Goal: Task Accomplishment & Management: Manage account settings

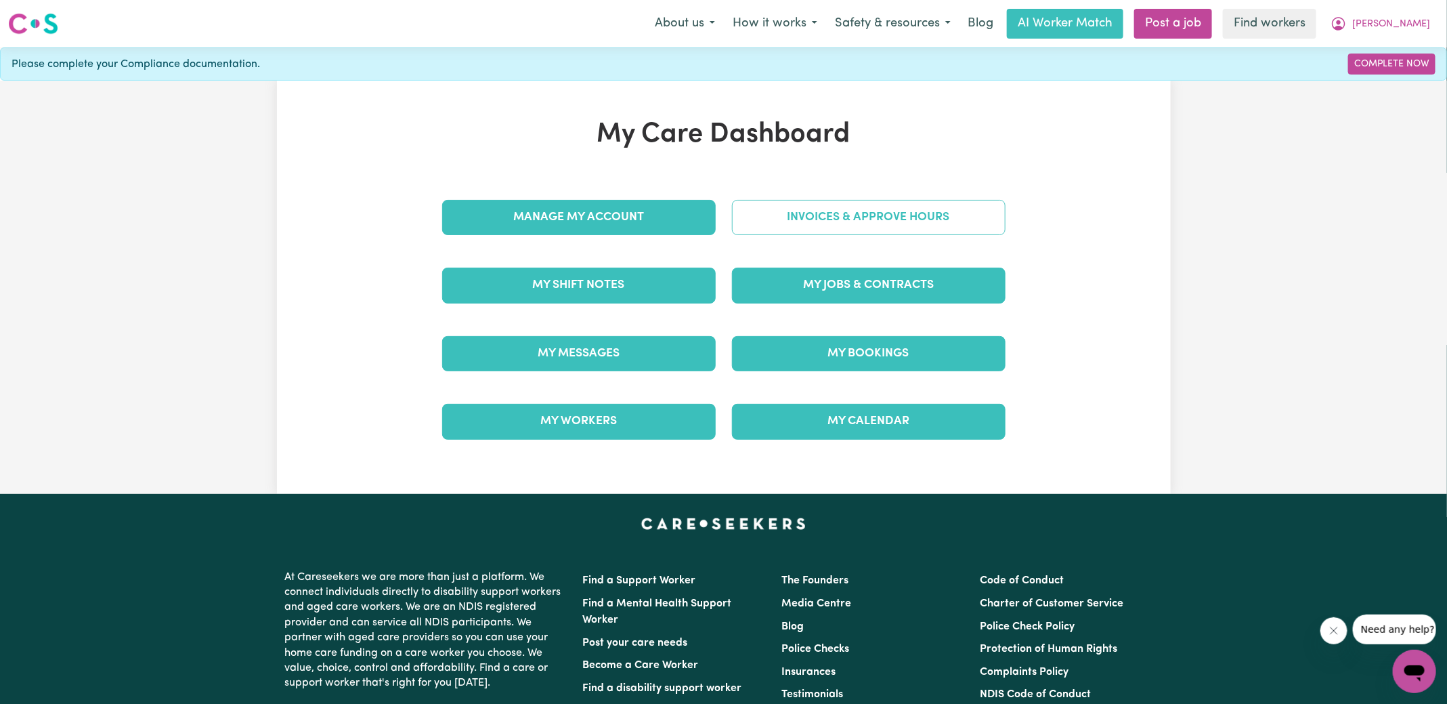
click at [774, 221] on link "Invoices & Approve Hours" at bounding box center [869, 217] width 274 height 35
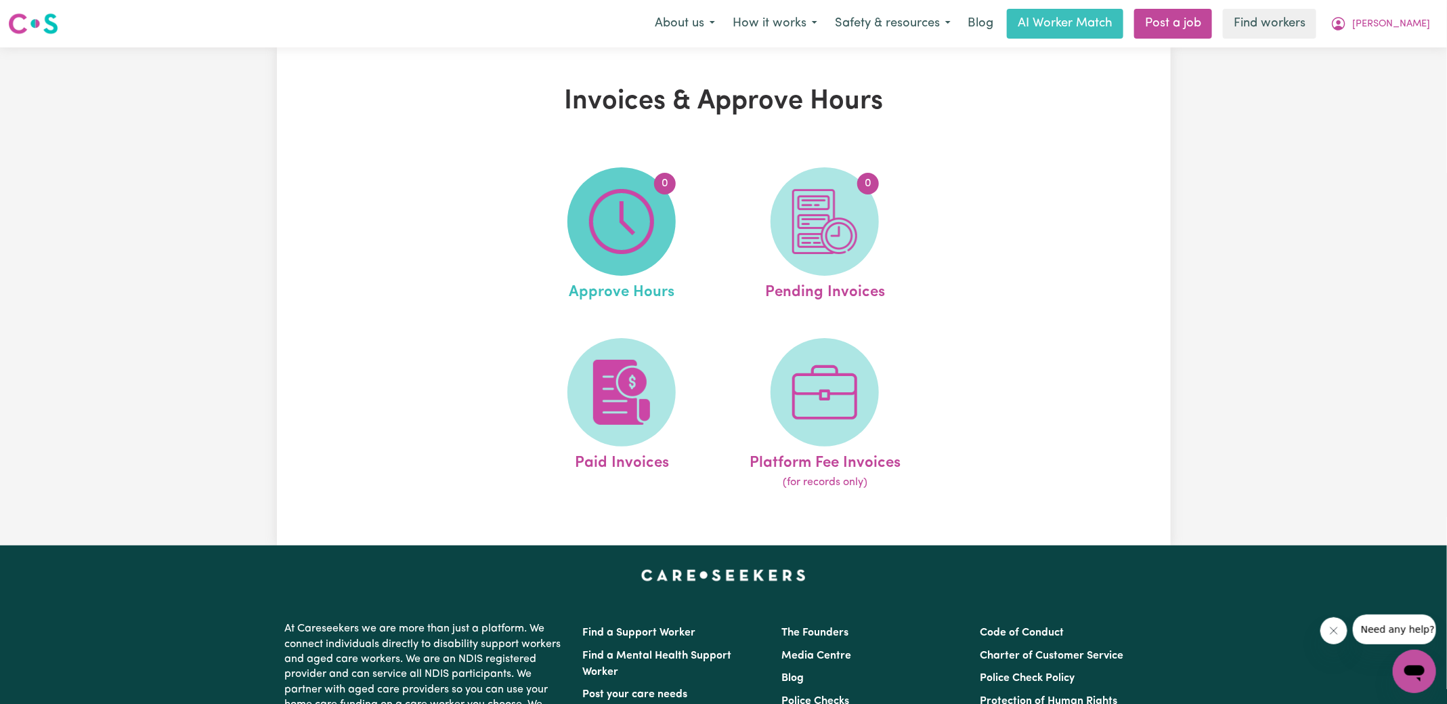
click at [601, 240] on img at bounding box center [621, 221] width 65 height 65
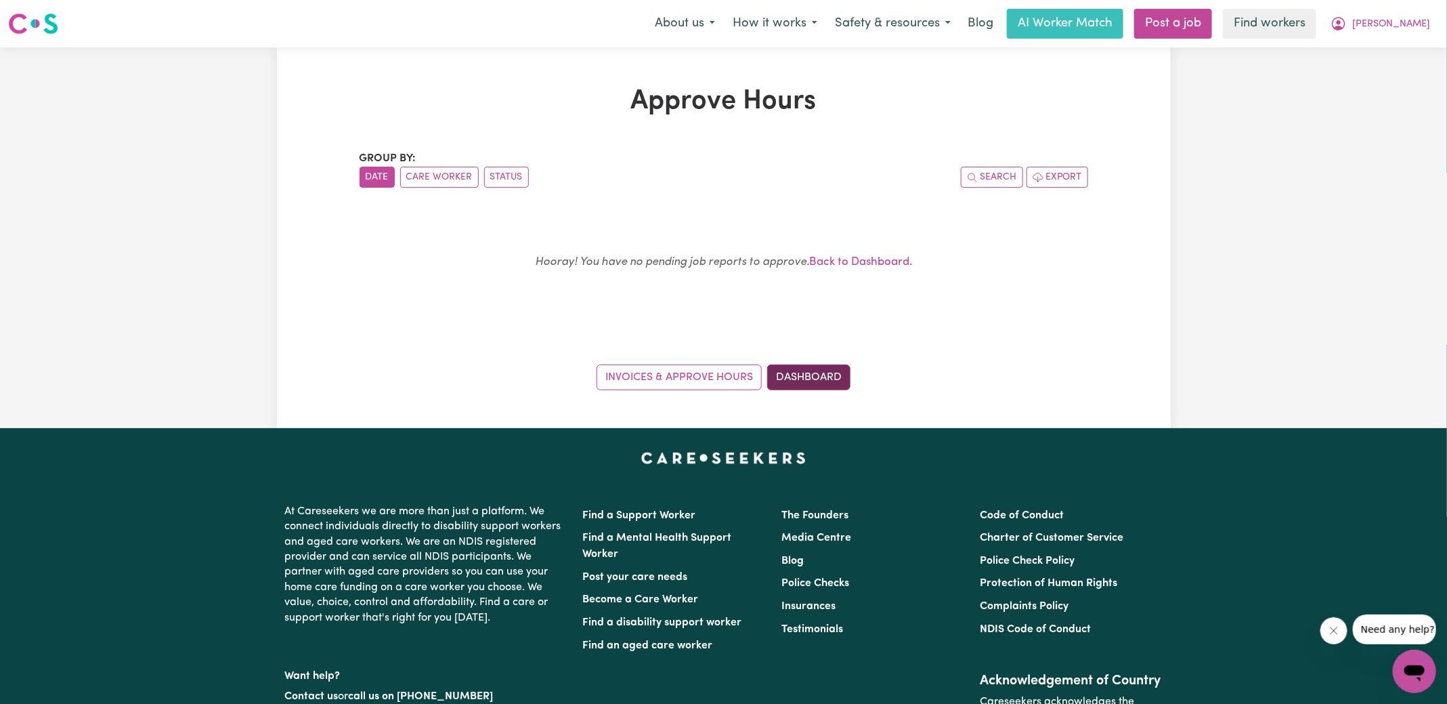
click at [781, 380] on link "Dashboard" at bounding box center [808, 377] width 83 height 26
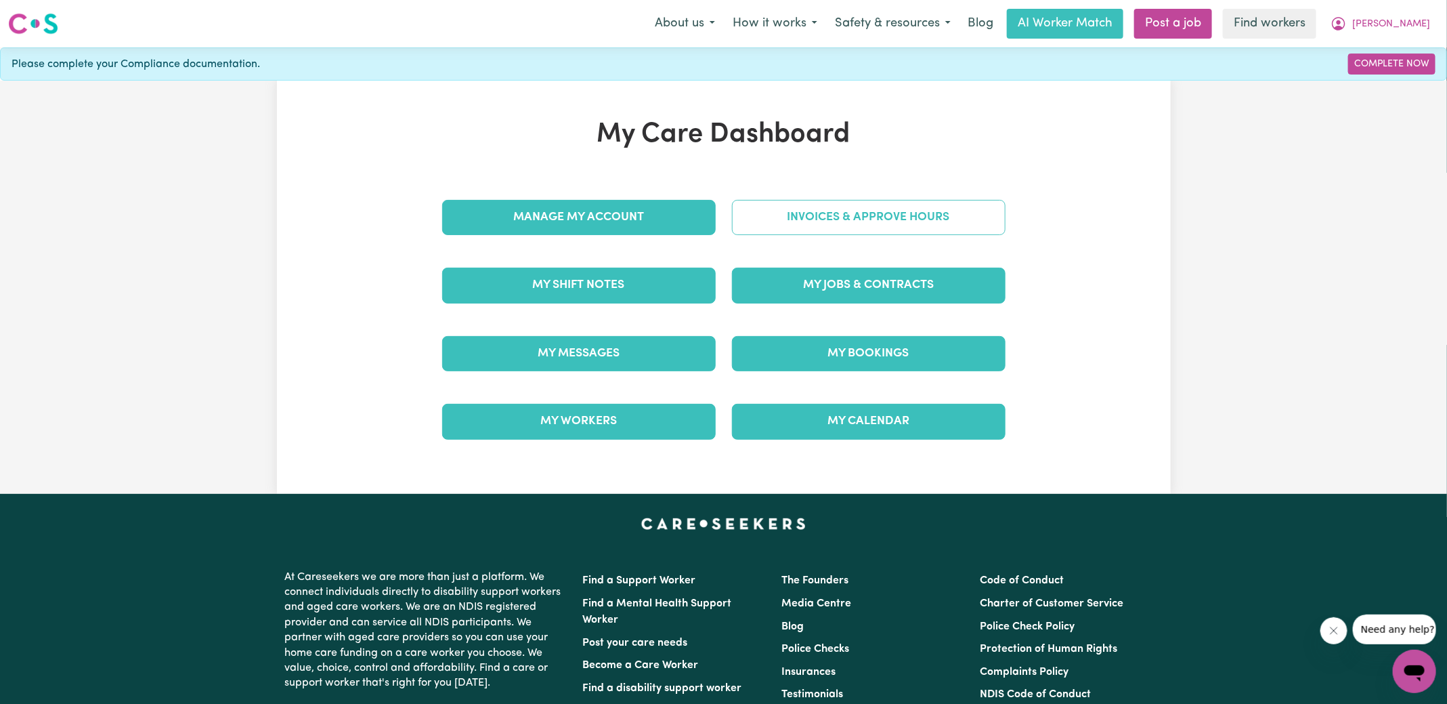
click at [827, 225] on link "Invoices & Approve Hours" at bounding box center [869, 217] width 274 height 35
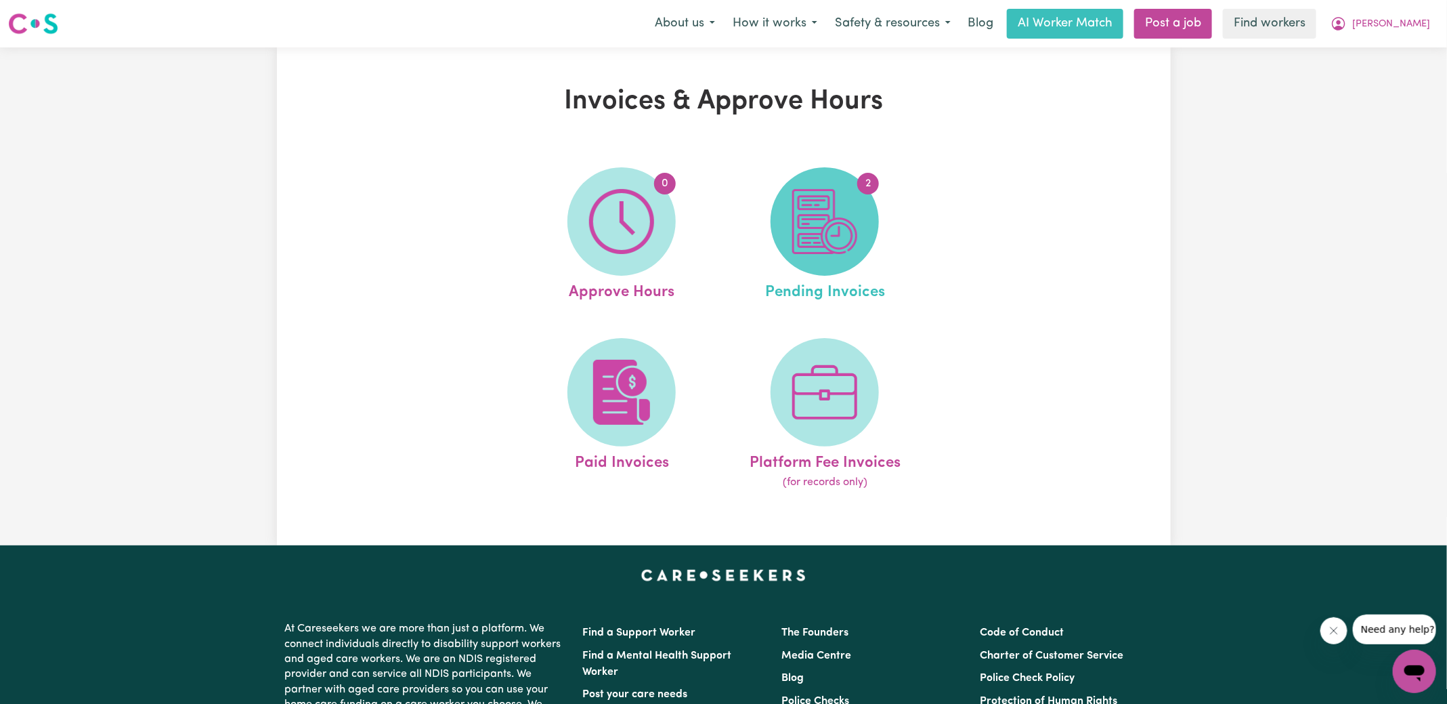
click at [842, 242] on img at bounding box center [824, 221] width 65 height 65
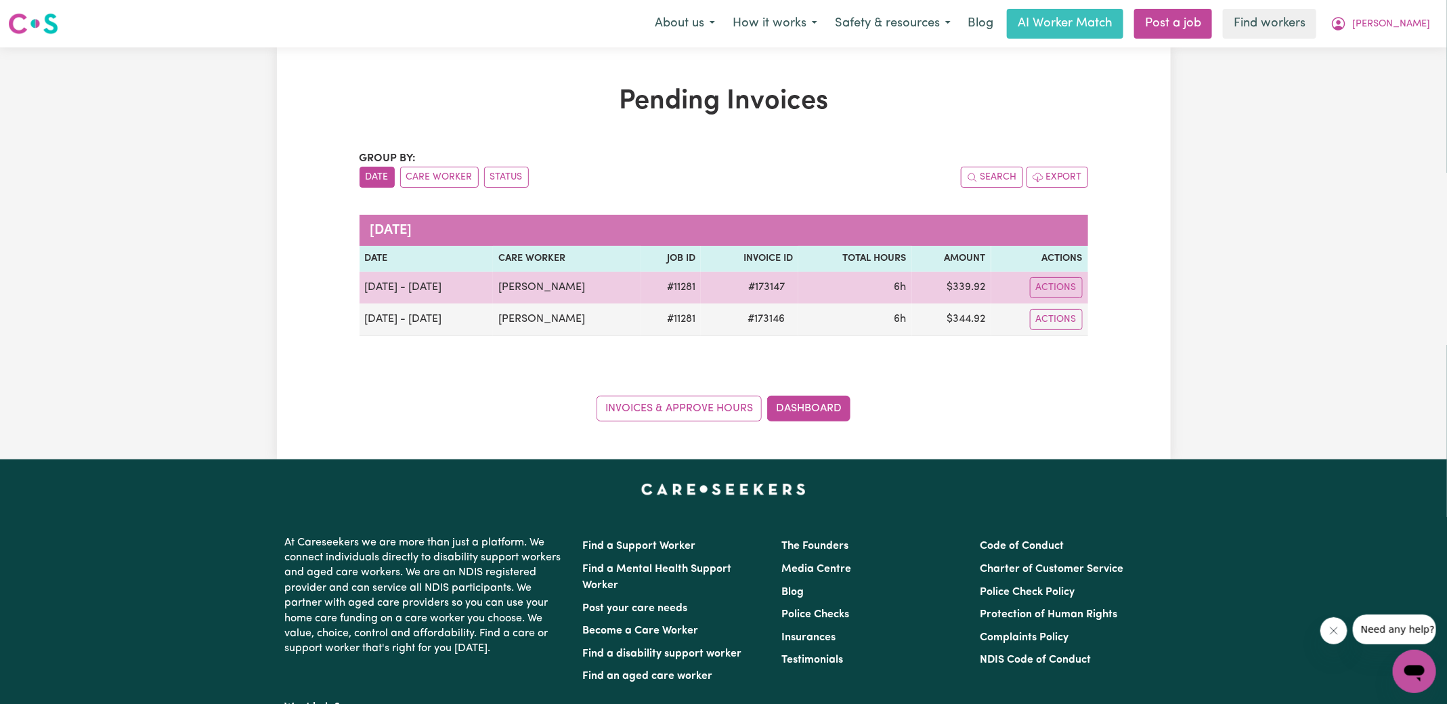
click at [969, 285] on td "$ 339.92" at bounding box center [951, 288] width 79 height 32
copy td "339.92"
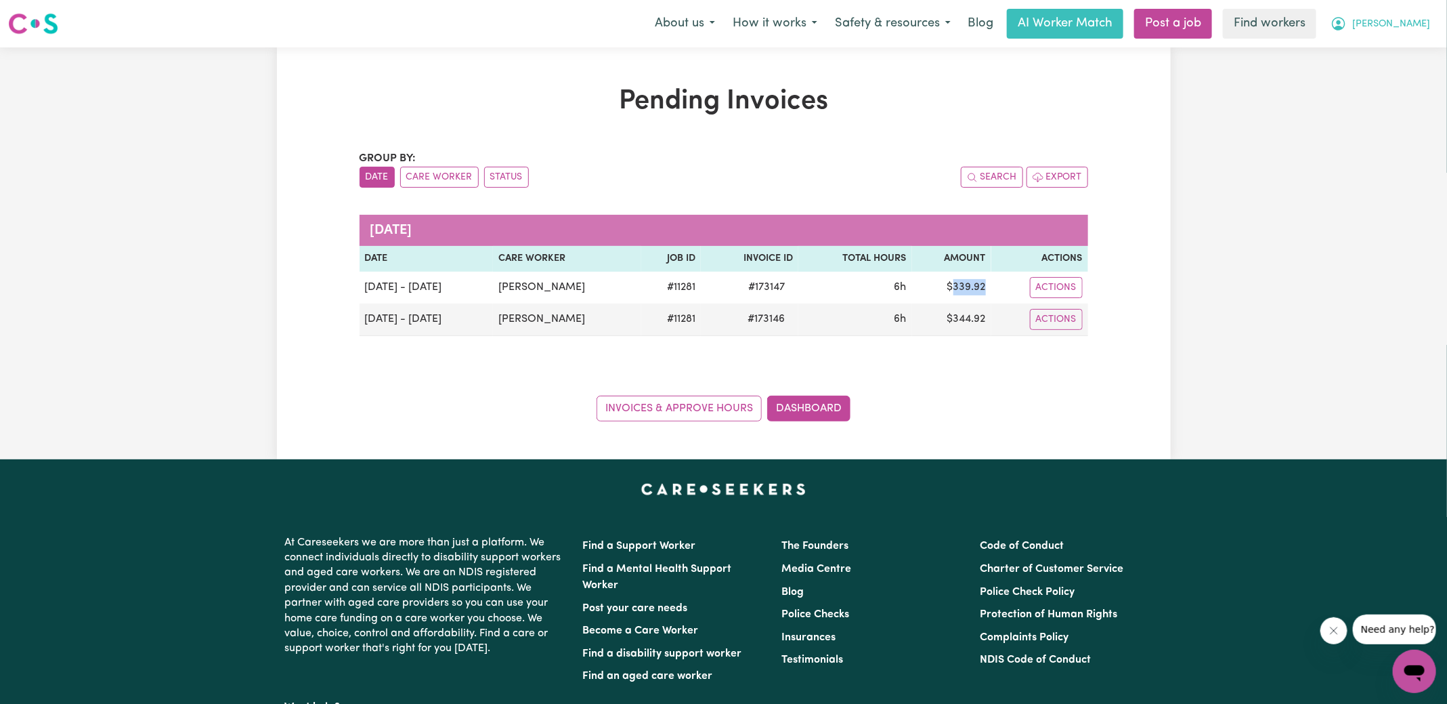
click at [1347, 28] on icon "My Account" at bounding box center [1339, 24] width 16 height 16
click at [1355, 81] on link "Logout" at bounding box center [1384, 78] width 107 height 26
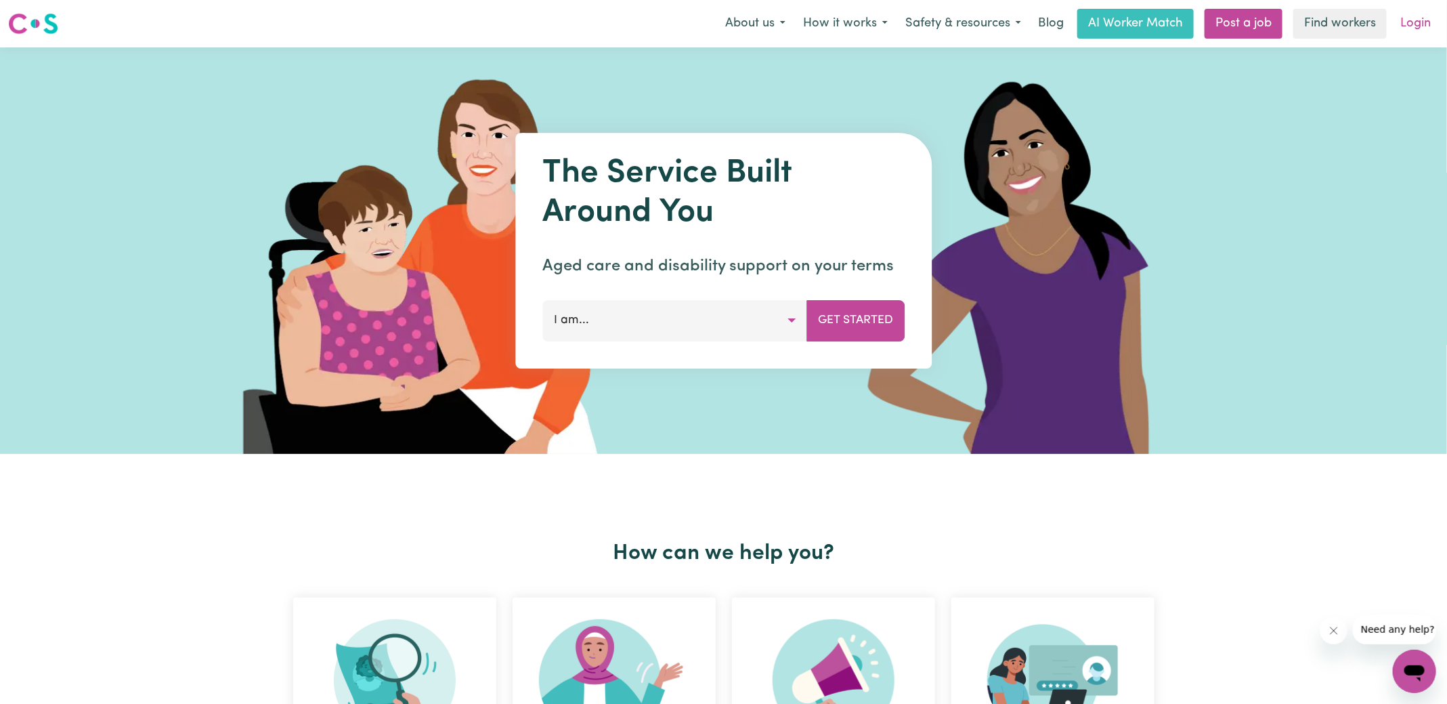
click at [1423, 21] on link "Login" at bounding box center [1415, 24] width 47 height 30
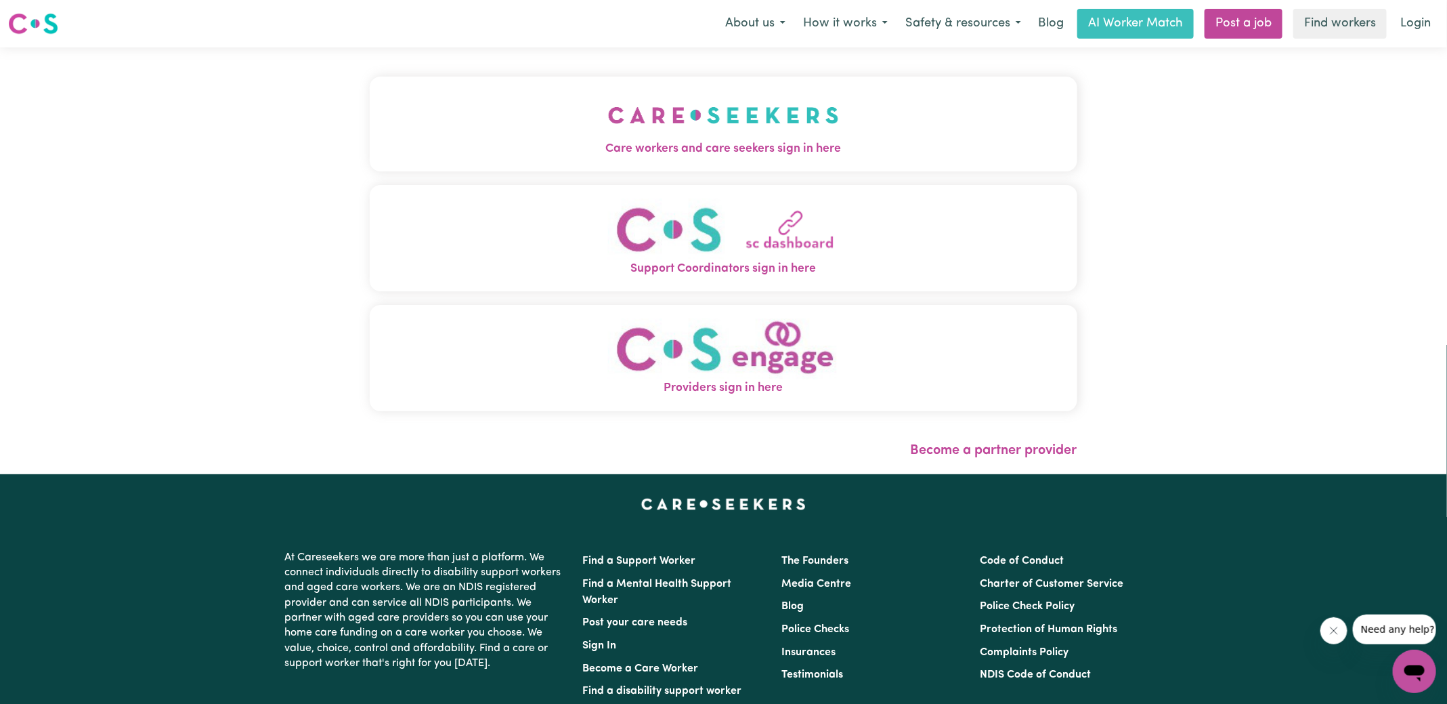
click at [437, 125] on button "Care workers and care seekers sign in here" at bounding box center [724, 124] width 708 height 95
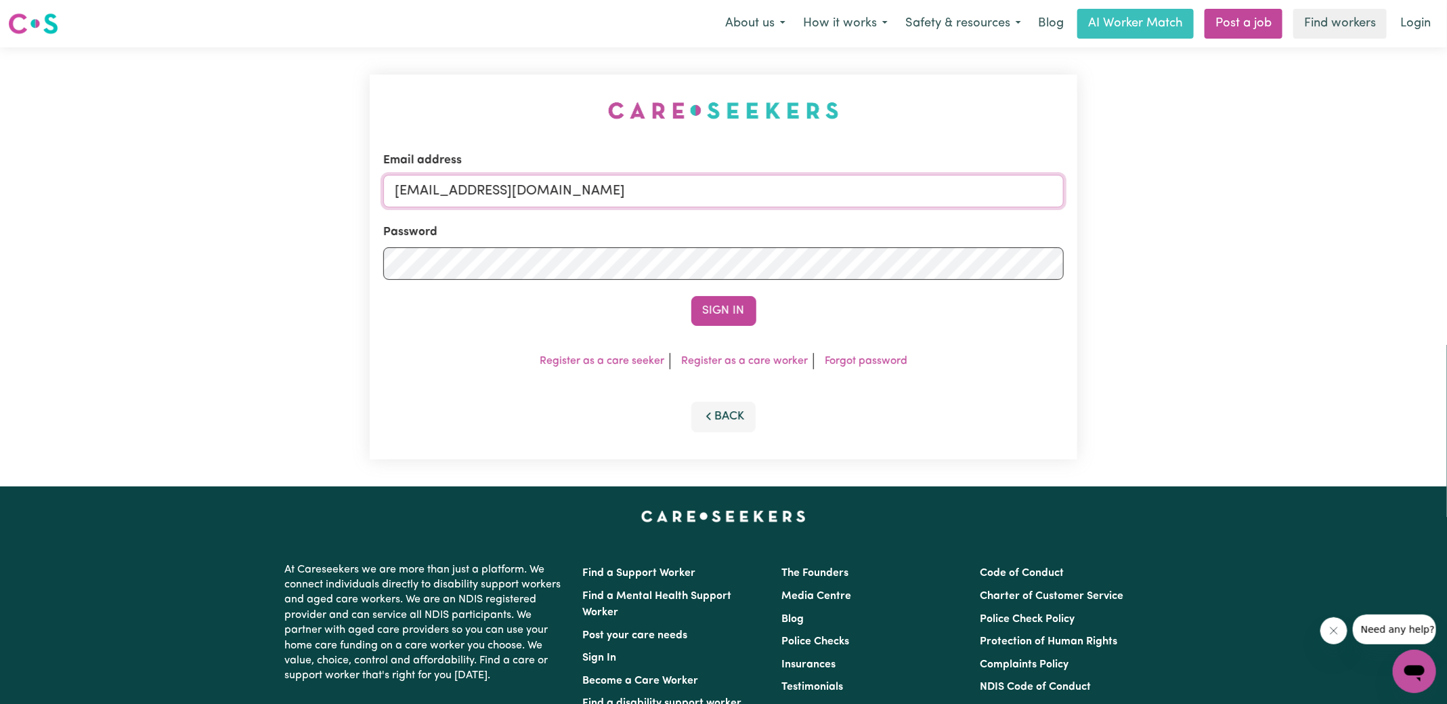
click at [735, 195] on input "[EMAIL_ADDRESS][DOMAIN_NAME]" at bounding box center [723, 191] width 681 height 33
type input "[PERSON_NAME][EMAIL_ADDRESS][DOMAIN_NAME]"
click at [691, 296] on button "Sign In" at bounding box center [723, 311] width 65 height 30
